Goal: Contribute content

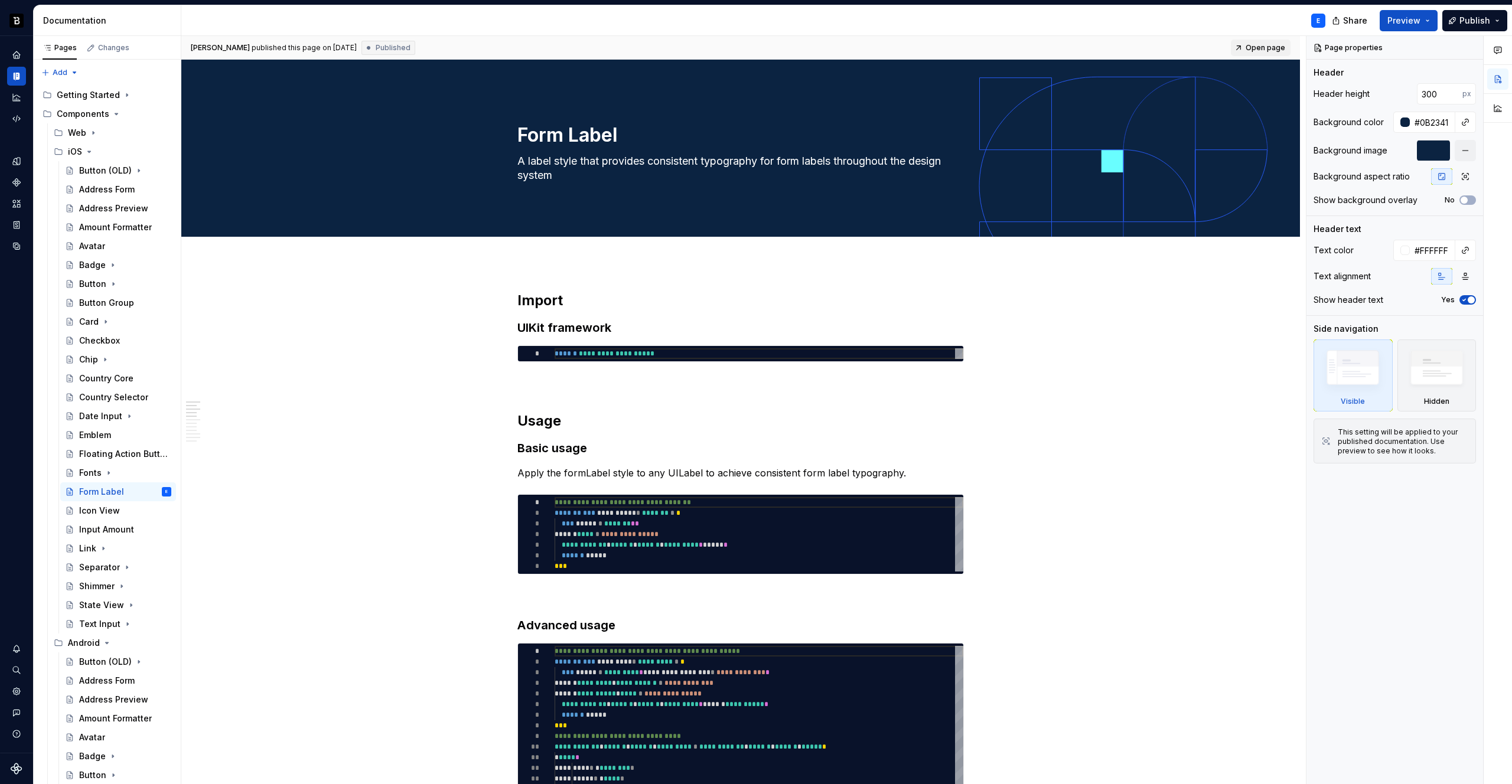
click at [1271, 45] on span "Open page" at bounding box center [1265, 48] width 40 height 9
click at [88, 153] on icon "Page tree" at bounding box center [89, 151] width 3 height 1
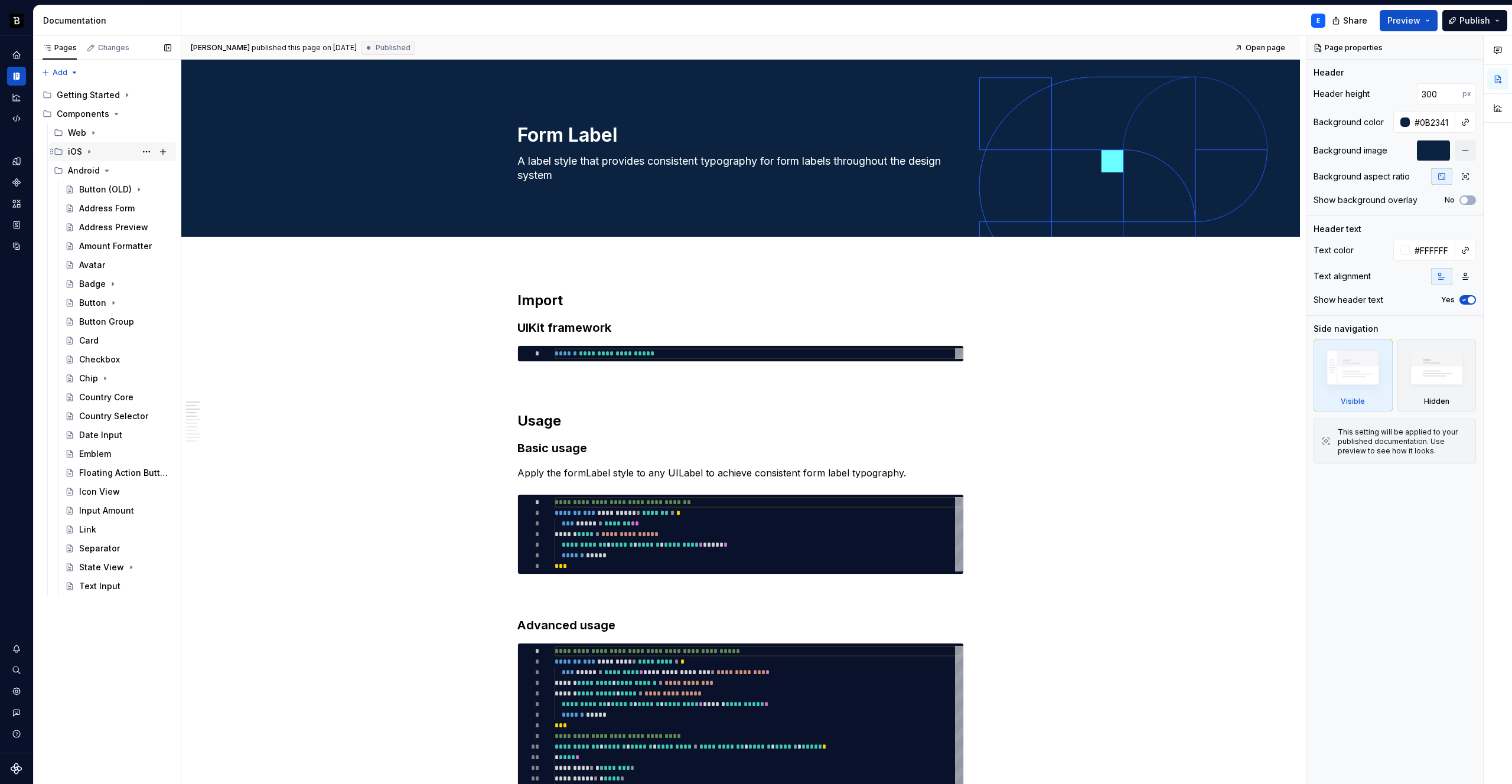
click at [89, 153] on icon "Page tree" at bounding box center [89, 152] width 1 height 3
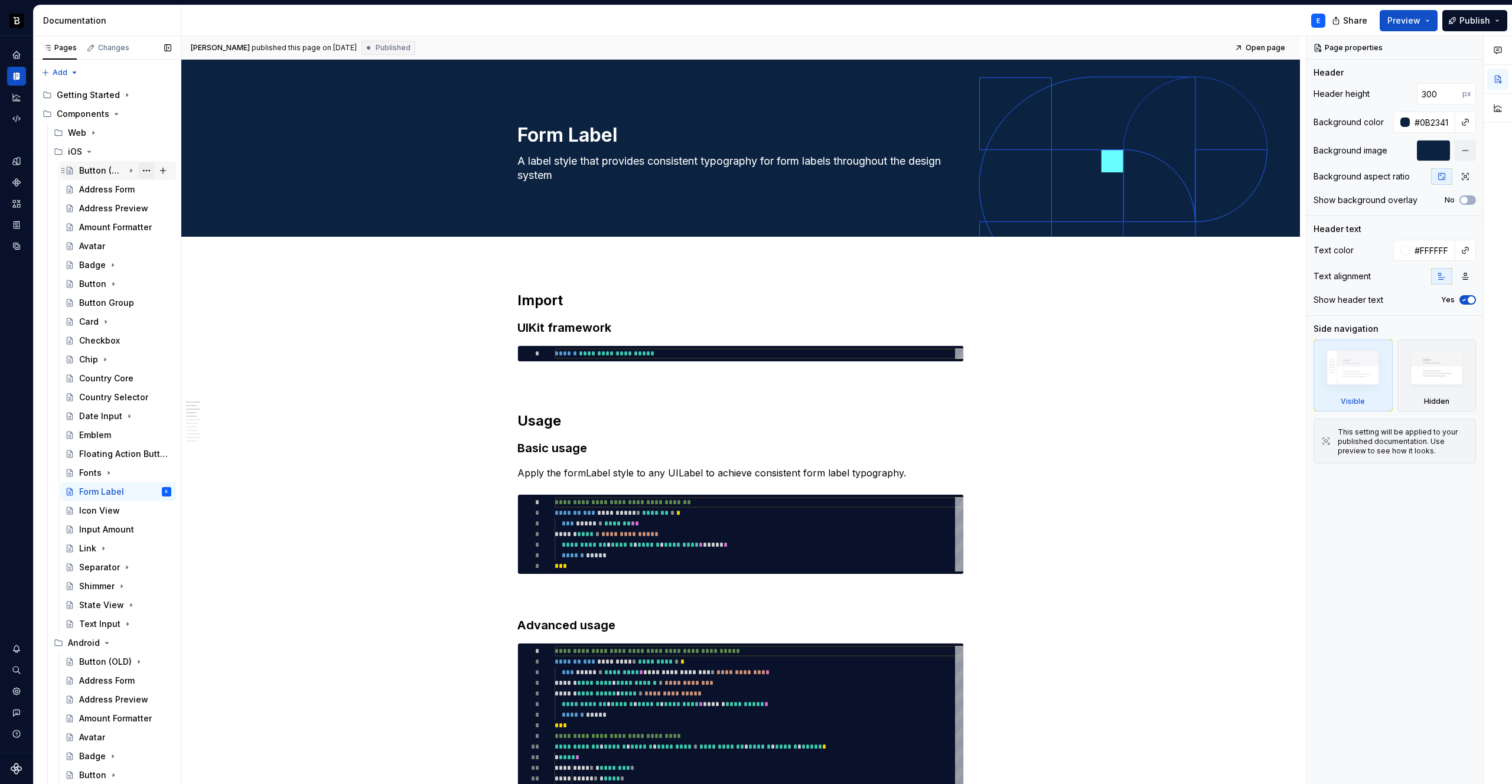
click at [141, 172] on button "Page tree" at bounding box center [146, 171] width 16 height 16
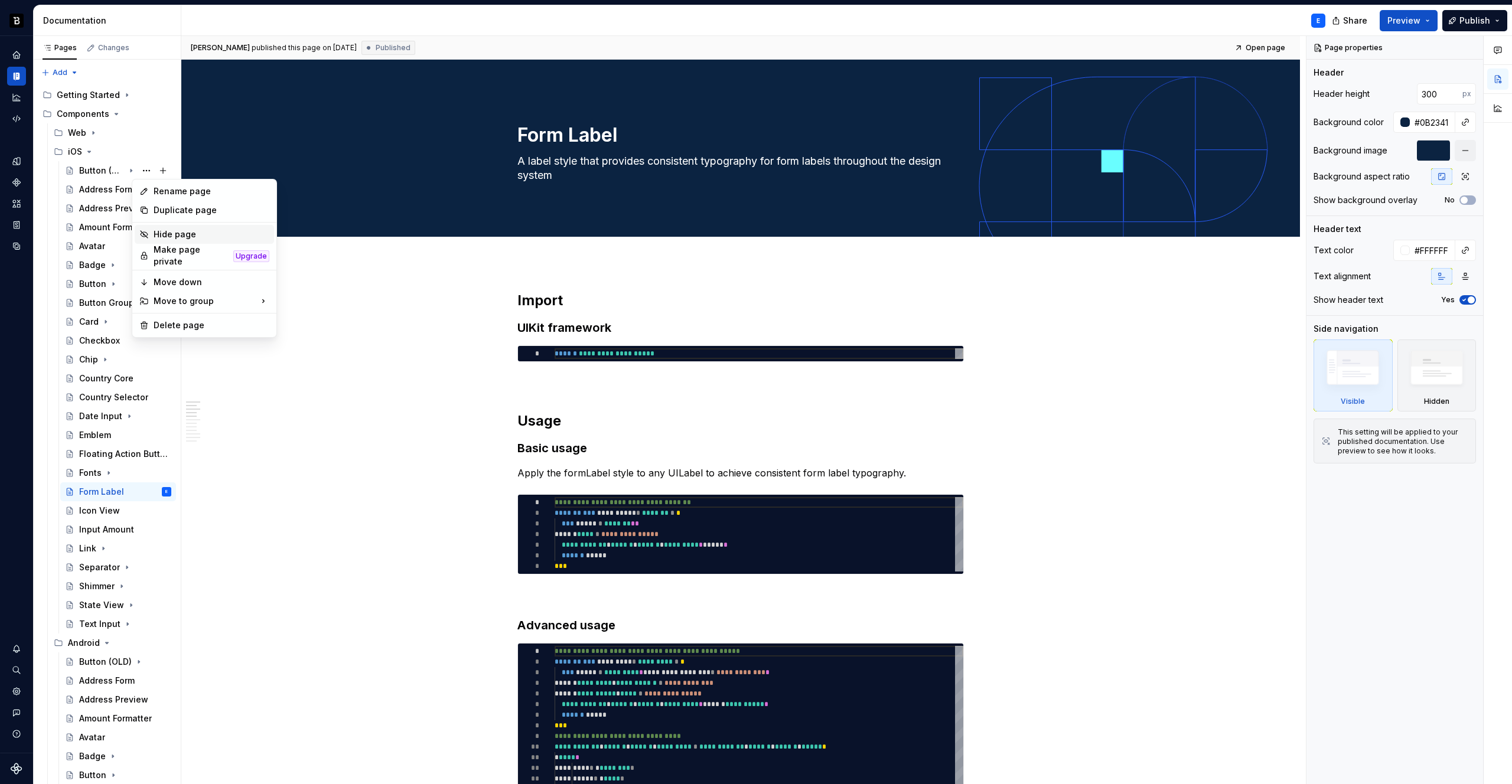
click at [163, 231] on div "Hide page" at bounding box center [211, 234] width 116 height 12
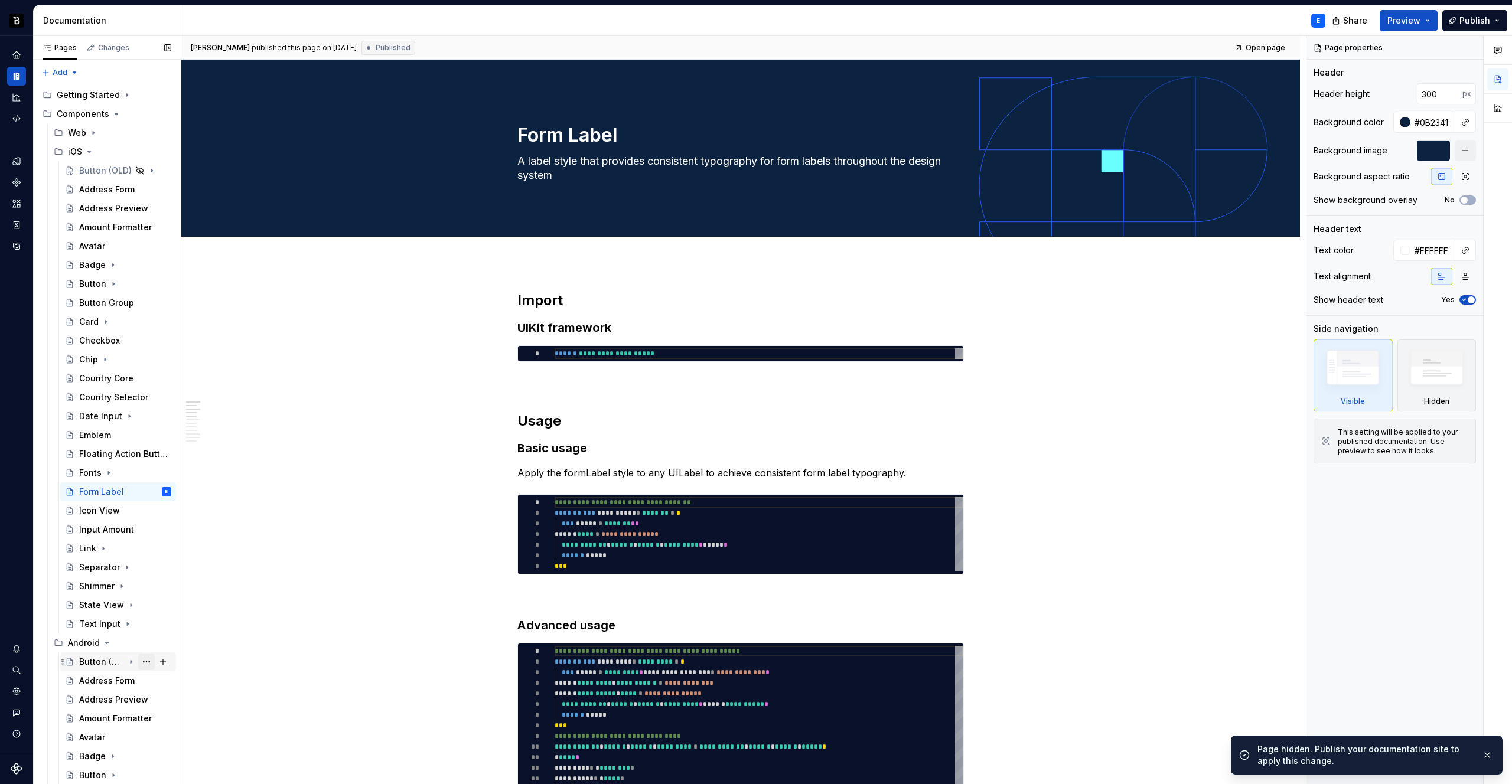
click at [138, 662] on button "Page tree" at bounding box center [146, 661] width 16 height 16
click at [155, 681] on div "Hide page" at bounding box center [211, 679] width 116 height 12
click at [1479, 28] on button "Publish" at bounding box center [1475, 21] width 65 height 22
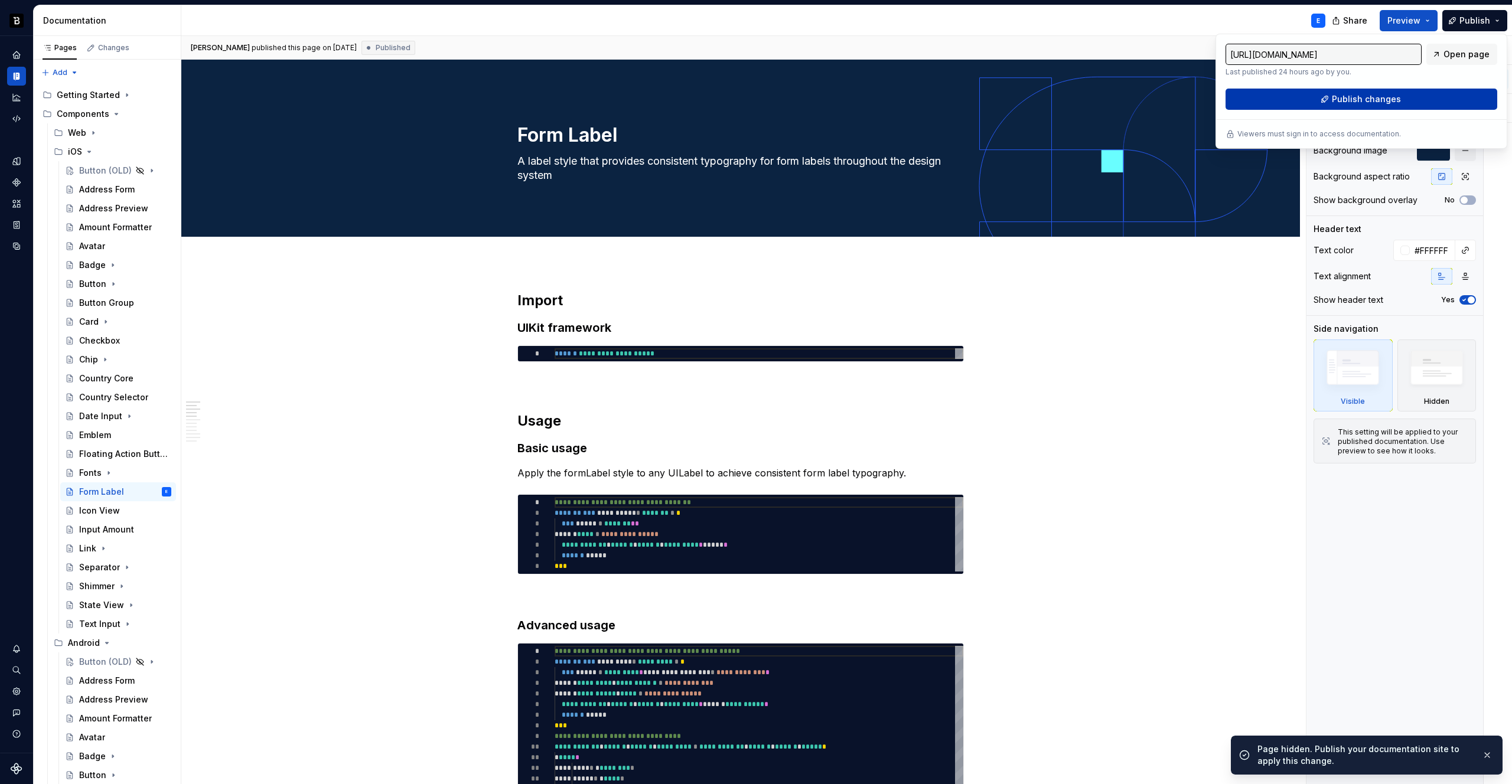
click at [1383, 99] on span "Publish changes" at bounding box center [1366, 98] width 69 height 12
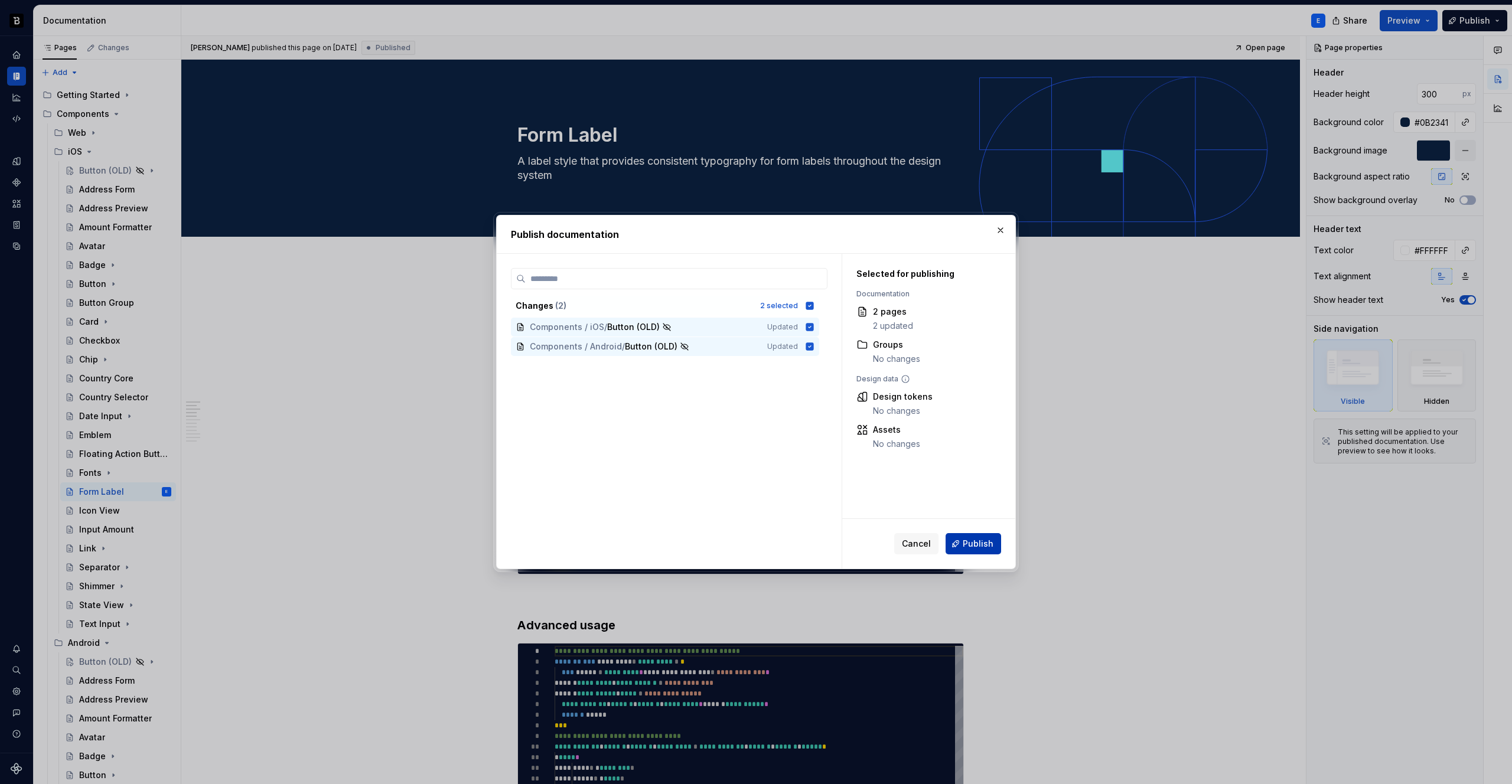
click at [971, 541] on span "Publish" at bounding box center [978, 543] width 31 height 12
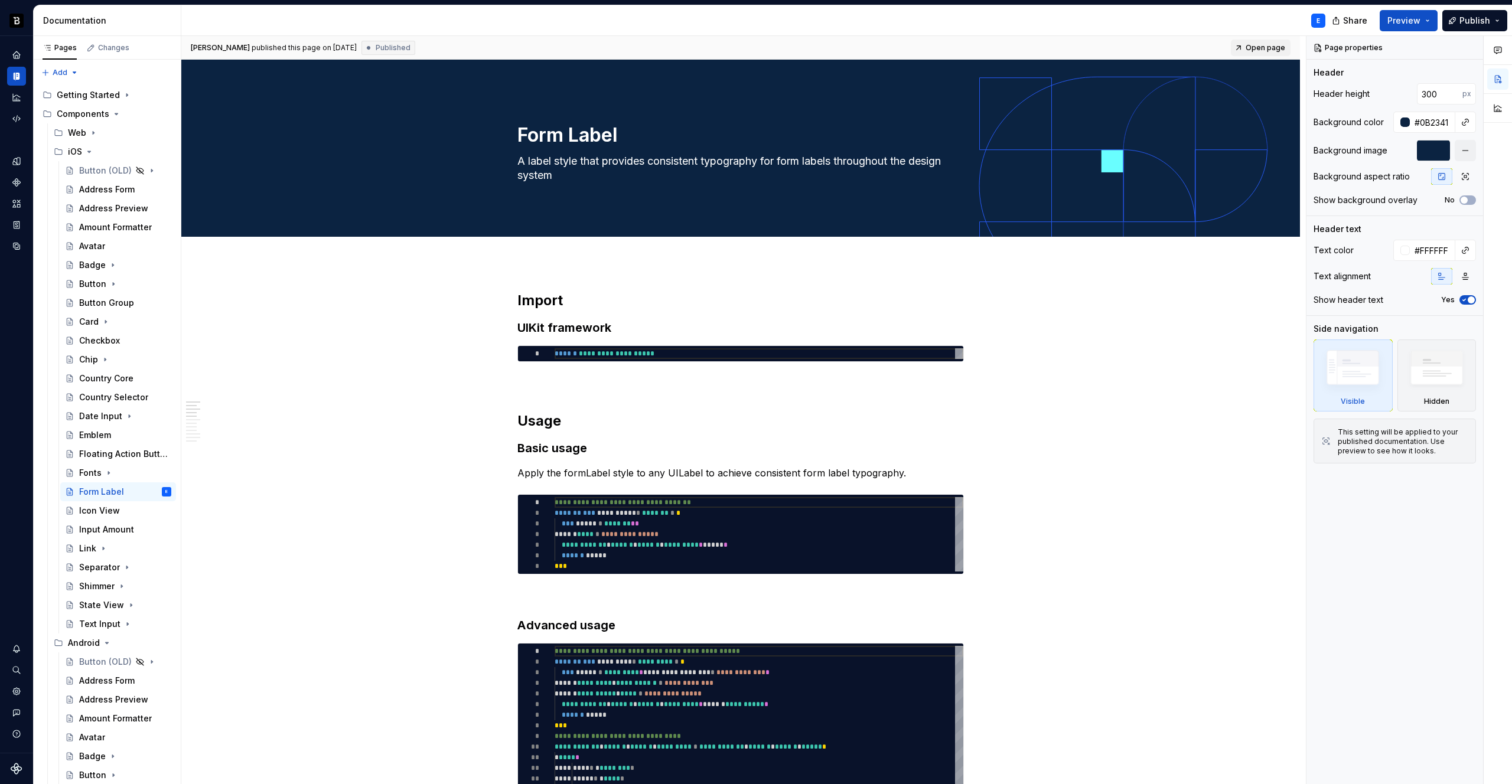
click at [1281, 51] on span "Open page" at bounding box center [1265, 48] width 40 height 9
type textarea "*"
